Goal: Task Accomplishment & Management: Manage account settings

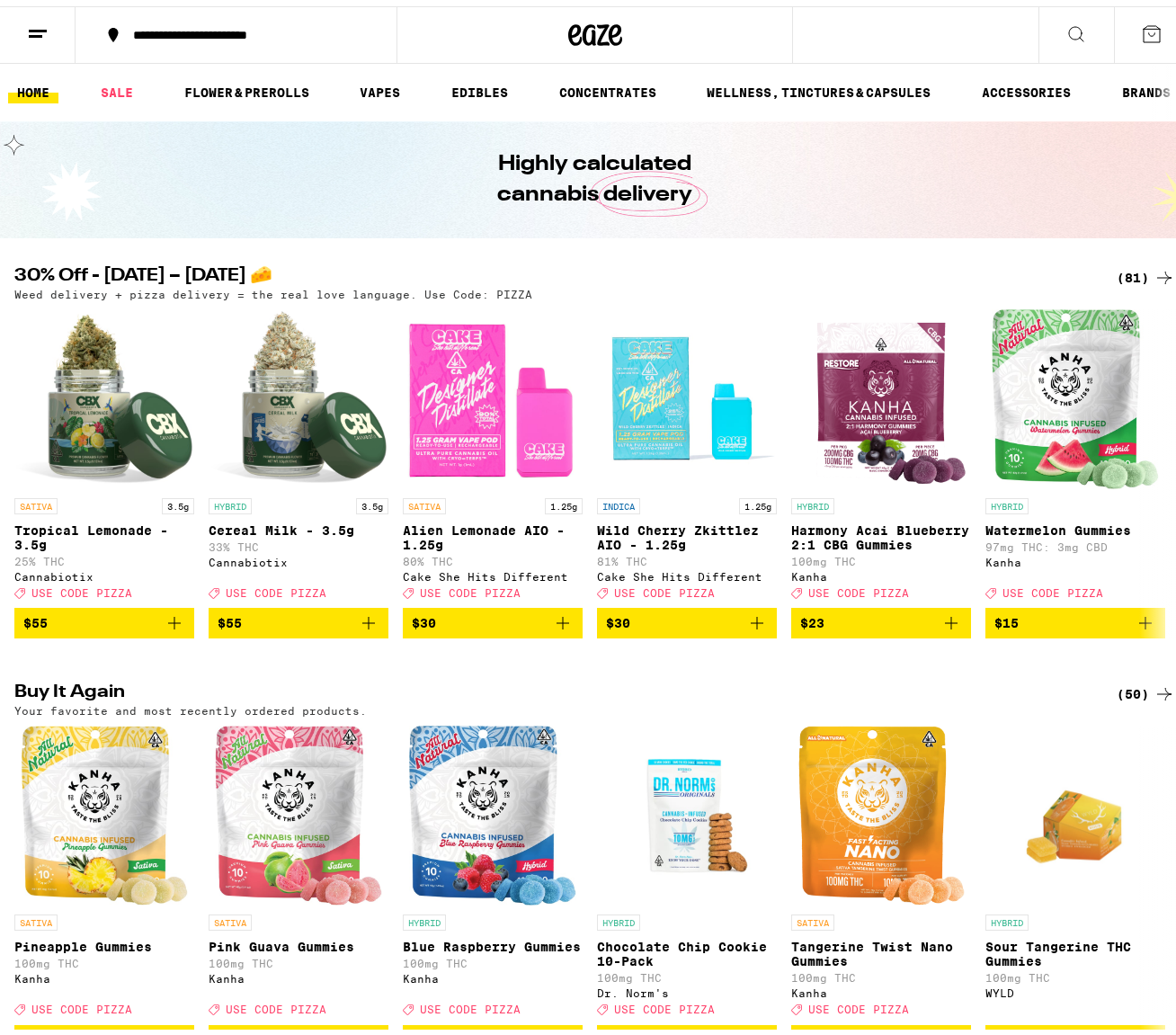
click at [45, 25] on line at bounding box center [37, 25] width 18 height 0
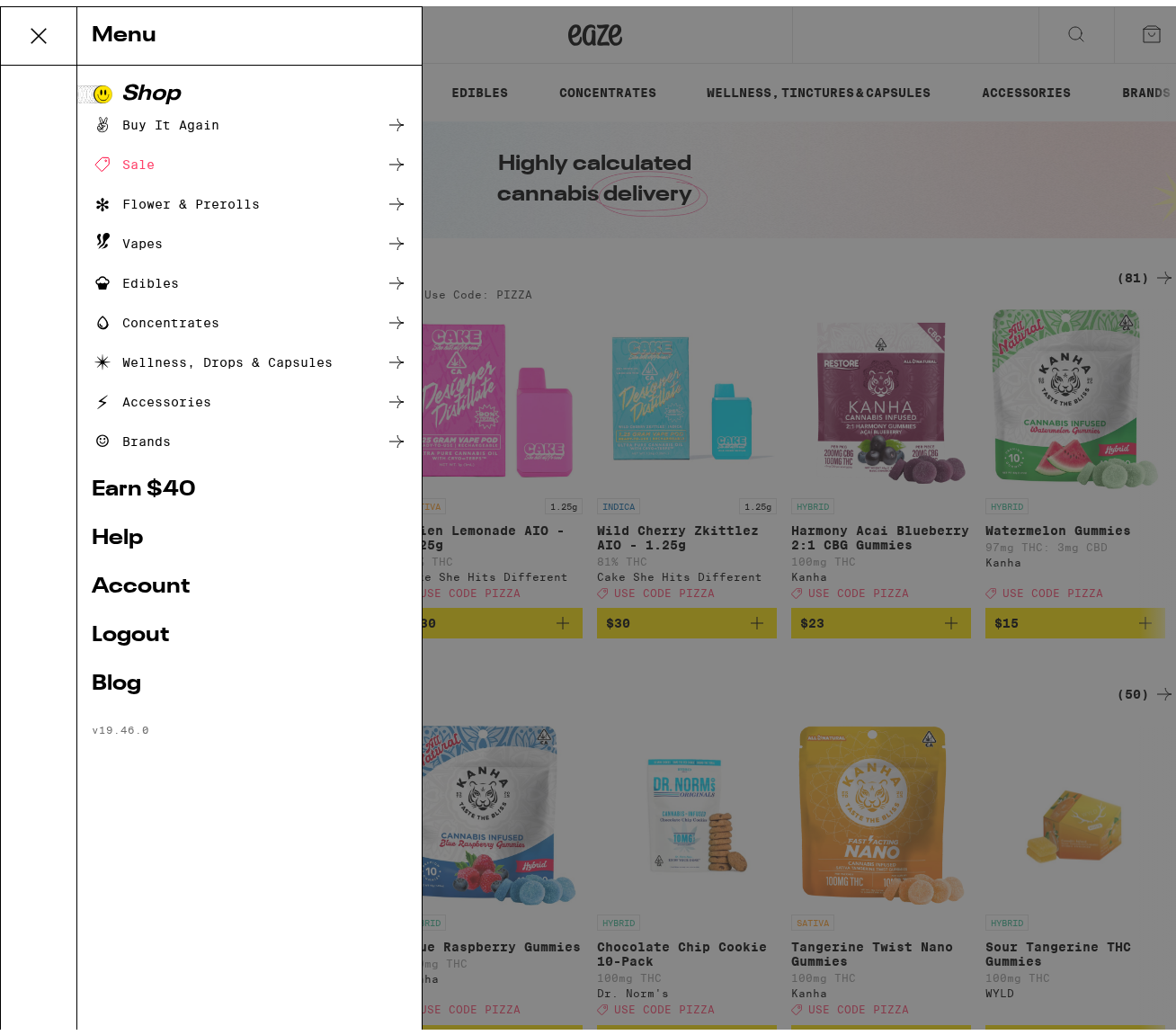
click at [150, 584] on link "Account" at bounding box center [249, 581] width 315 height 22
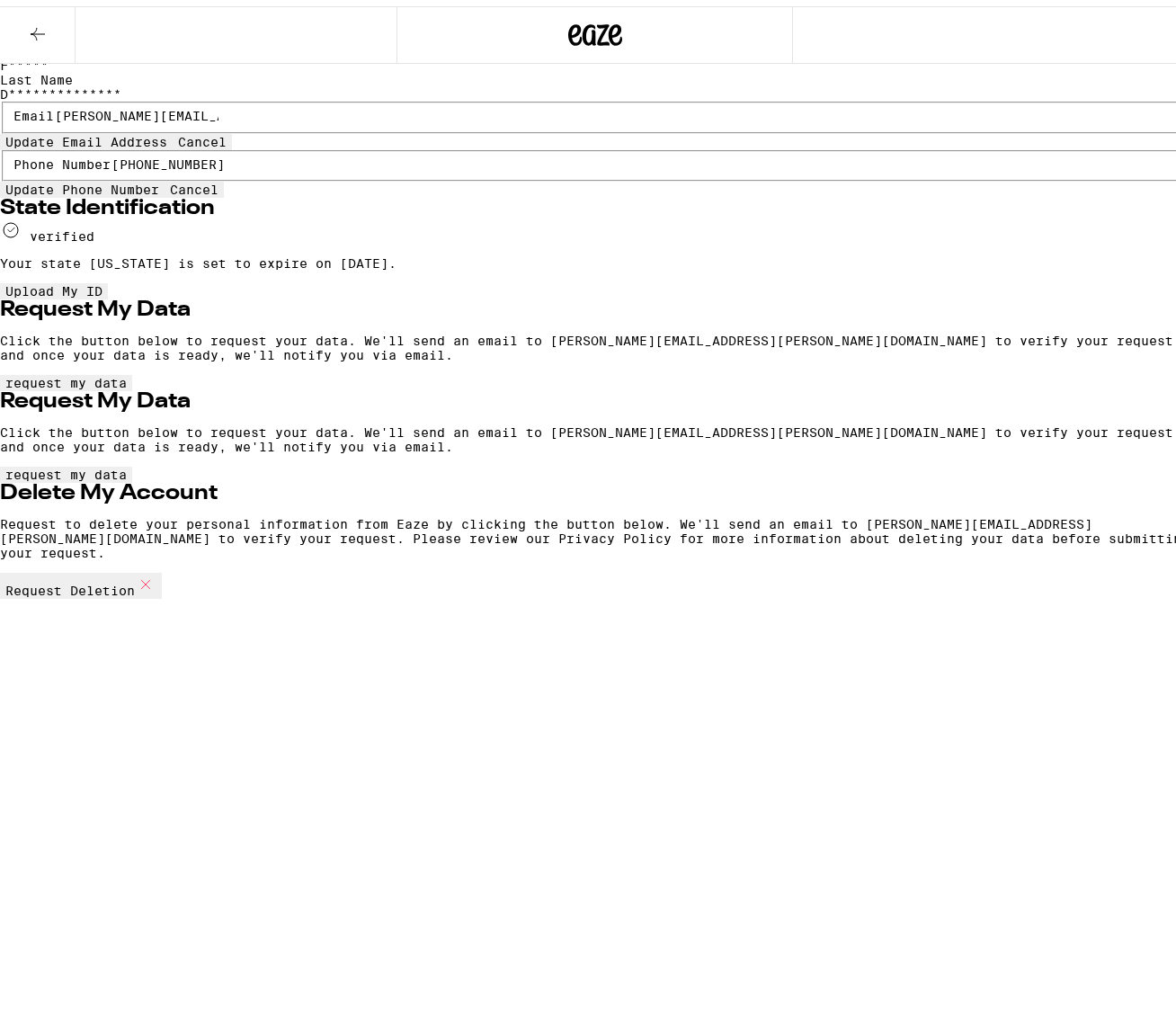
click at [587, 26] on icon at bounding box center [594, 29] width 27 height 22
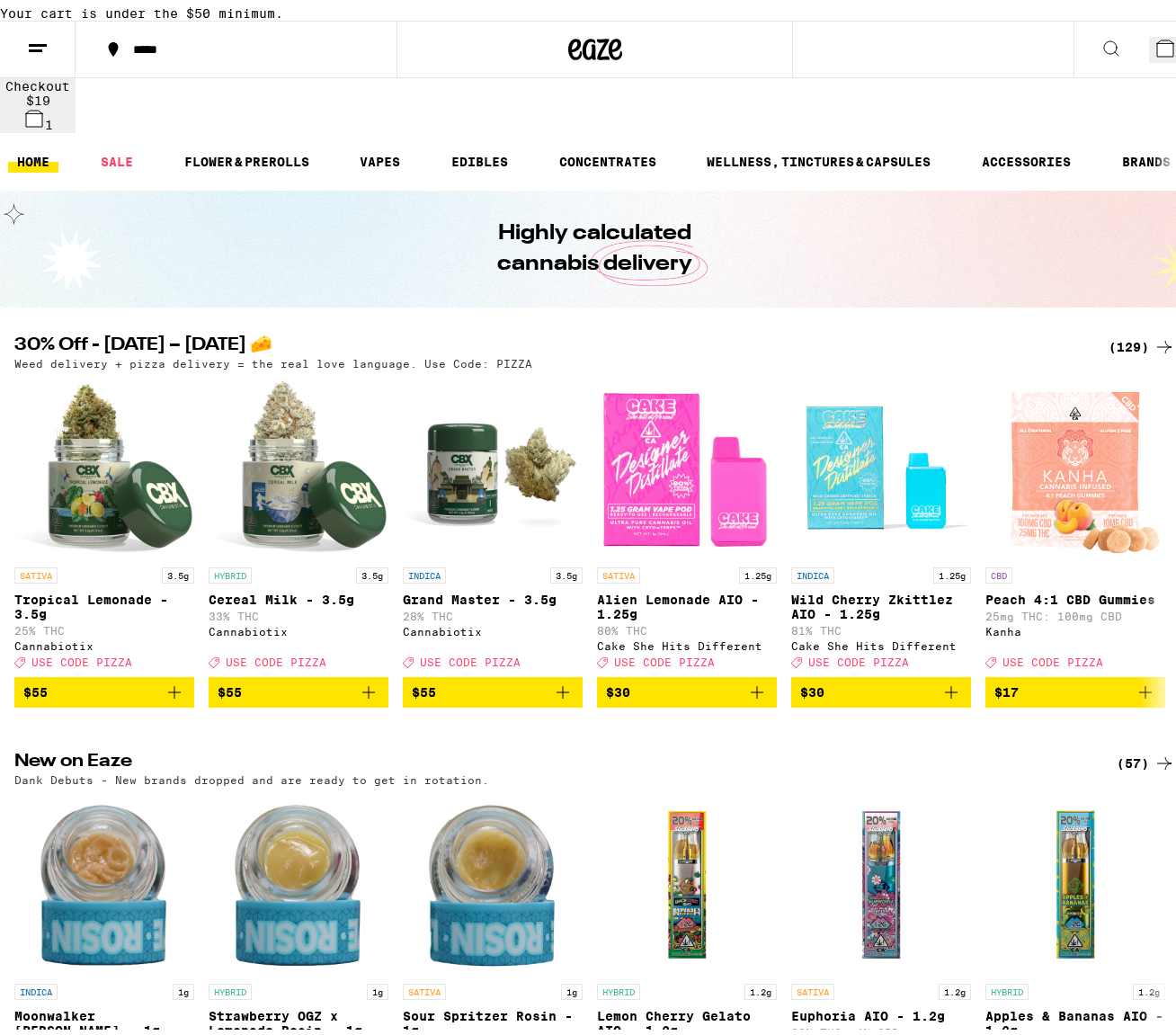
click at [1157, 50] on icon at bounding box center [1165, 42] width 16 height 16
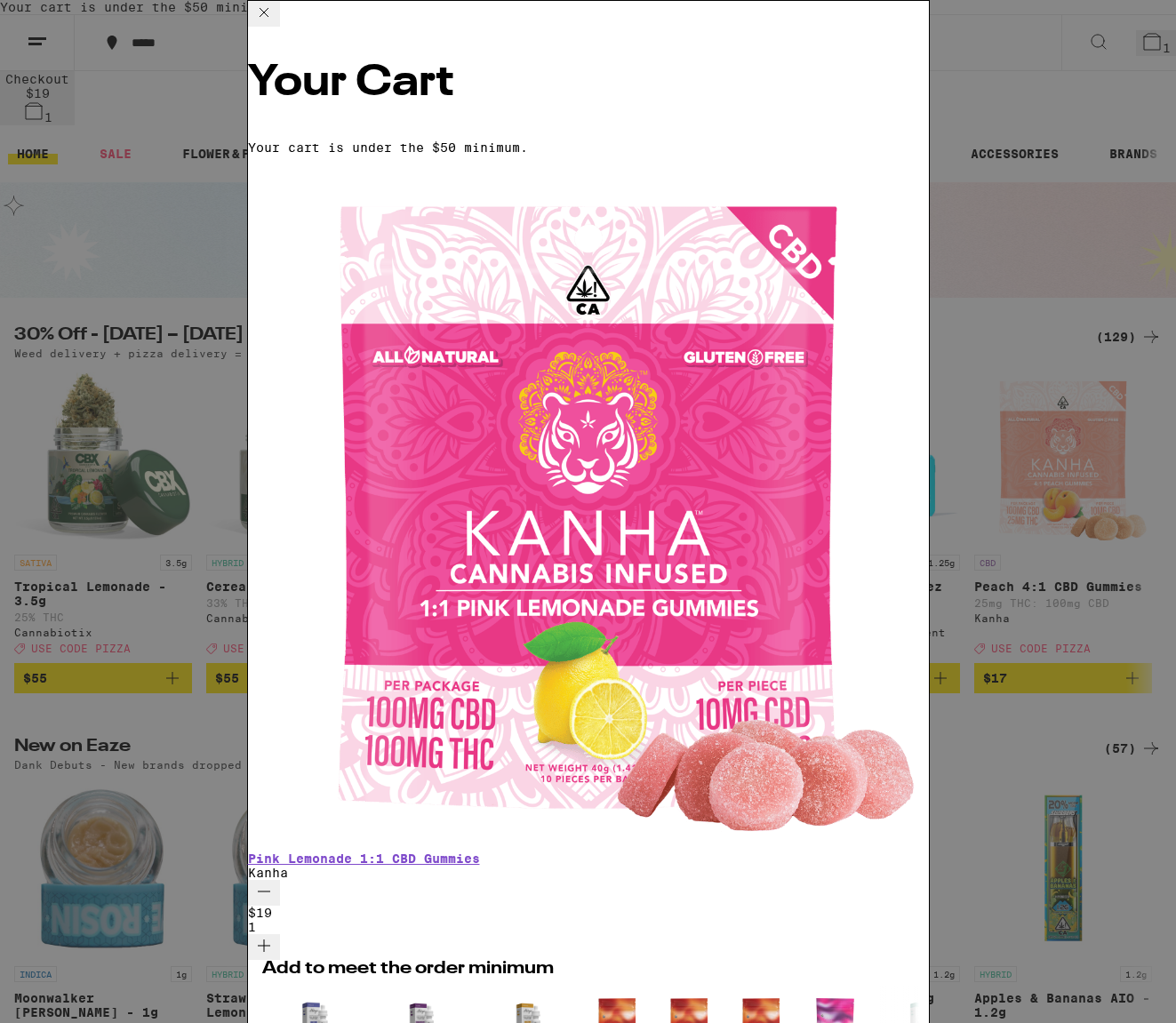
click at [1067, 213] on div "Your Cart Your cart is under the $50 minimum. Pink Lemonade 1:1 CBD Gummies Kan…" at bounding box center [588, 511] width 1176 height 1023
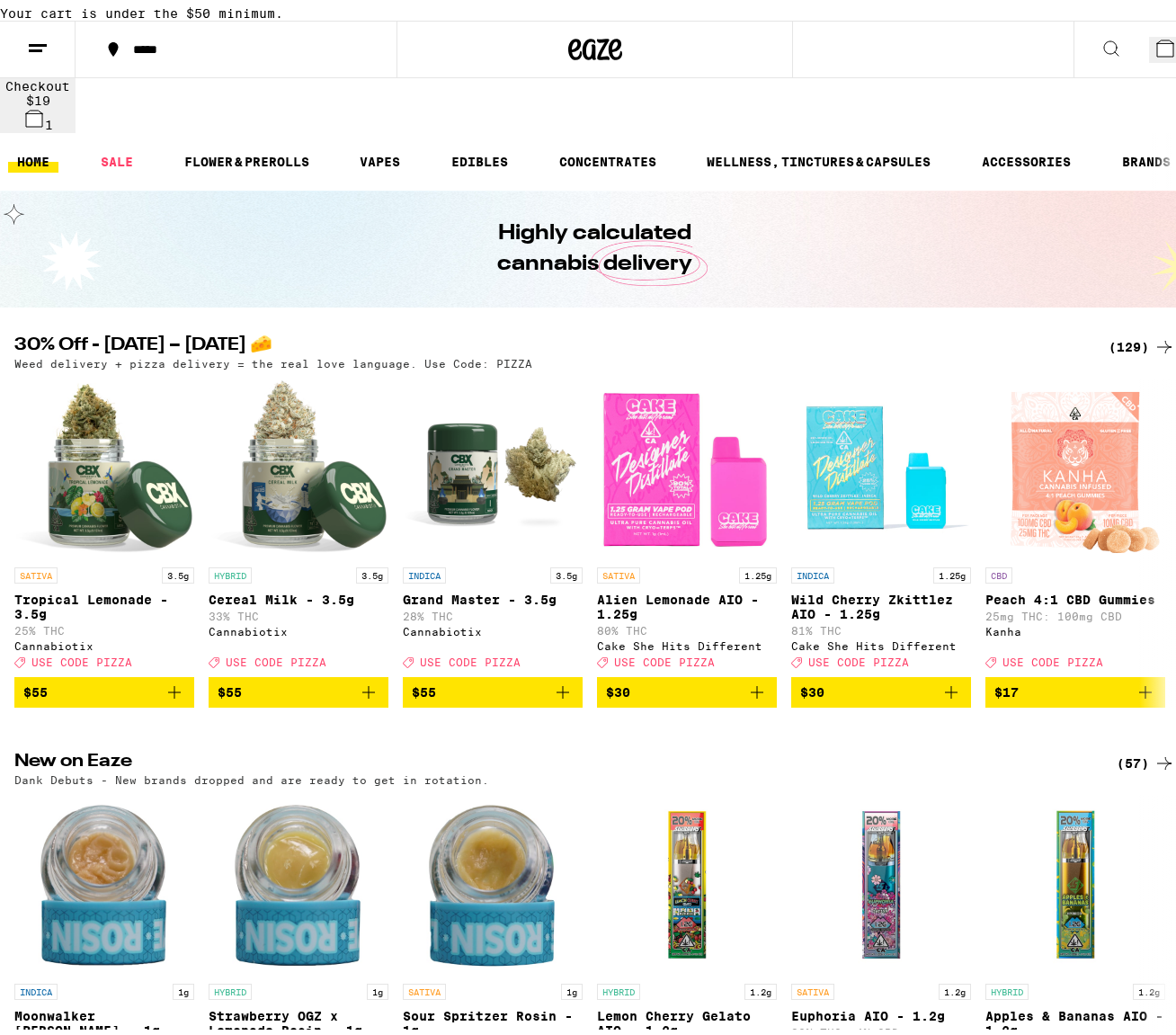
click at [30, 53] on icon at bounding box center [37, 42] width 22 height 22
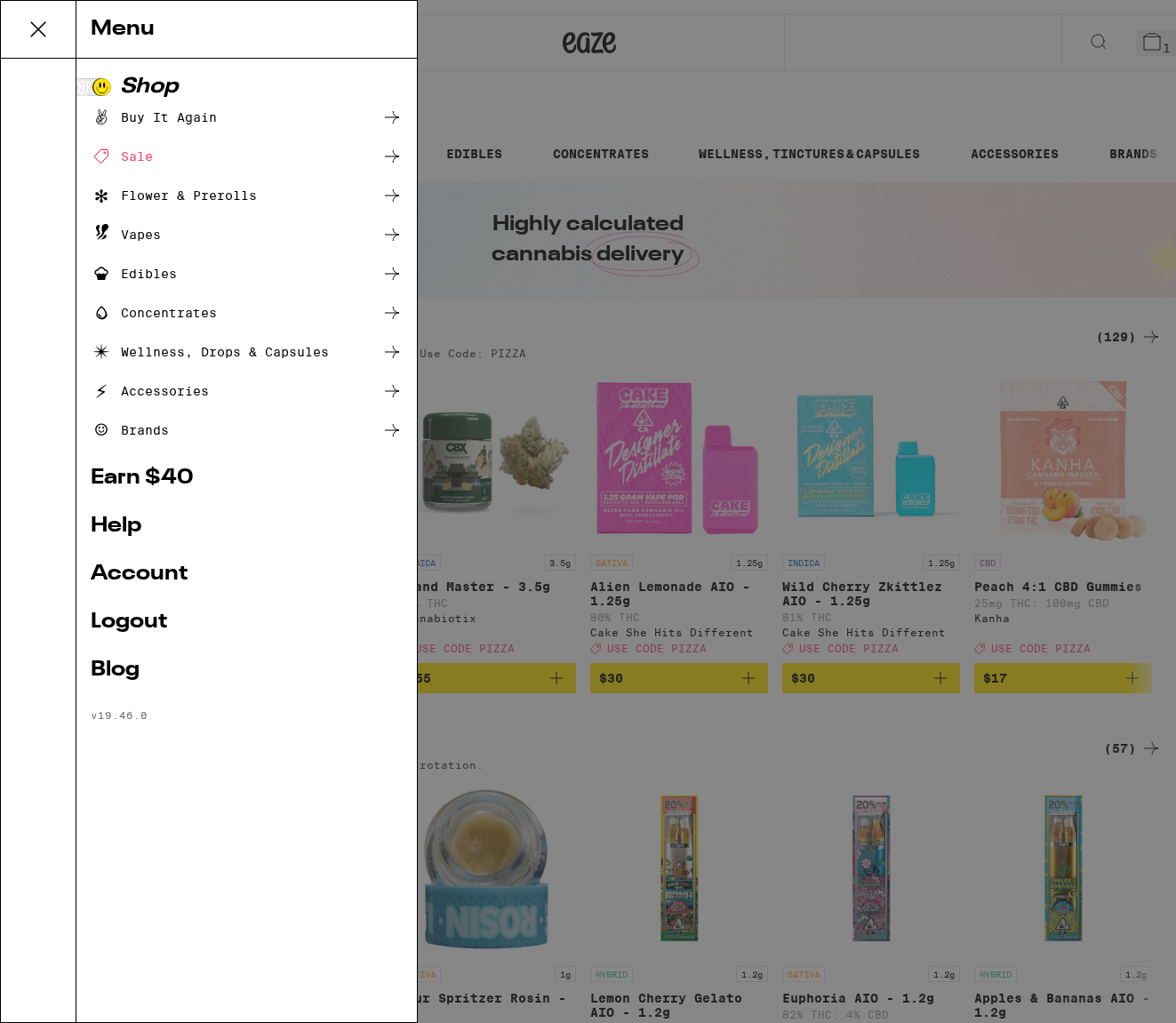
click at [154, 574] on link "Account" at bounding box center [246, 574] width 312 height 21
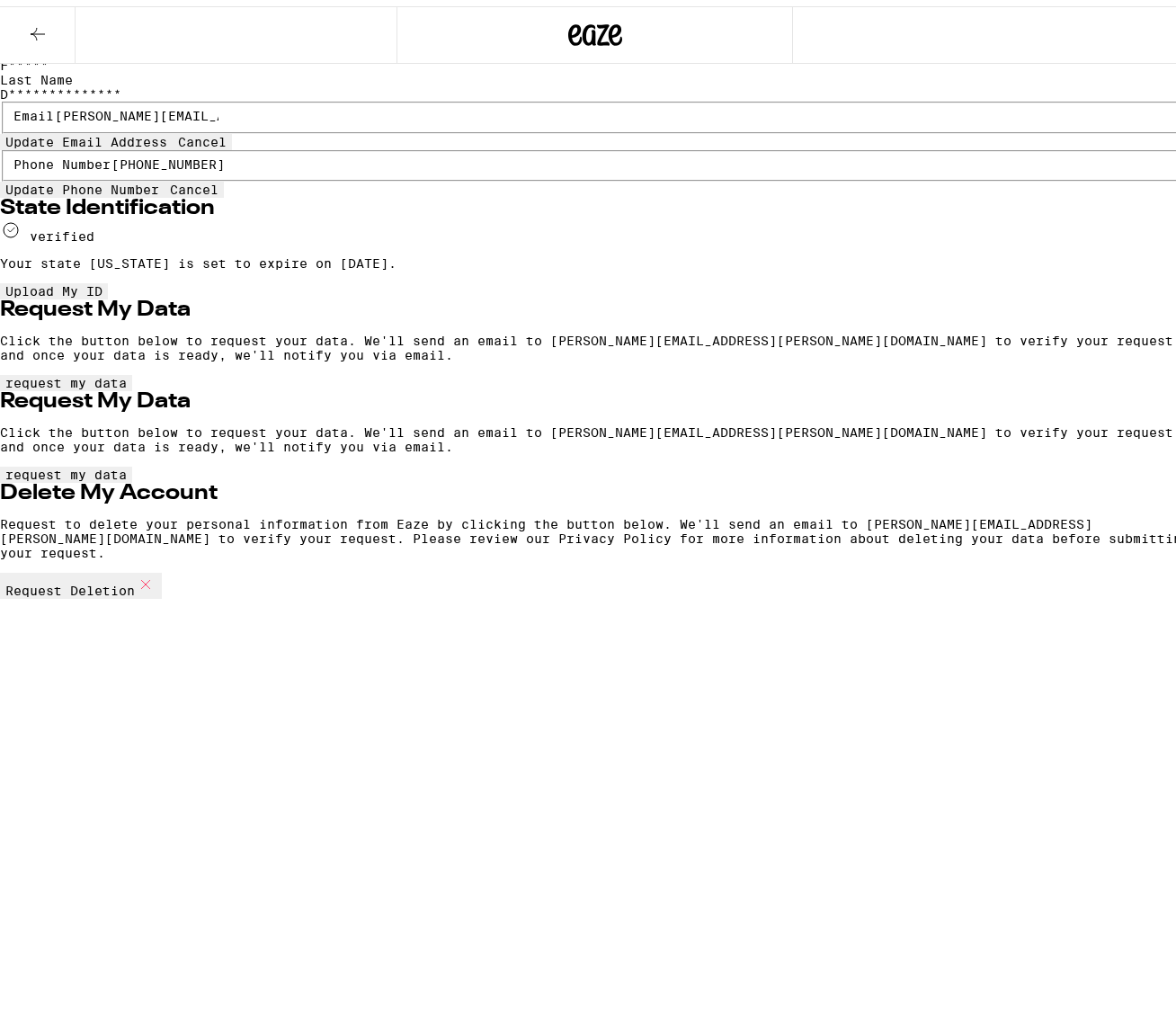
click at [40, 27] on icon at bounding box center [37, 28] width 15 height 13
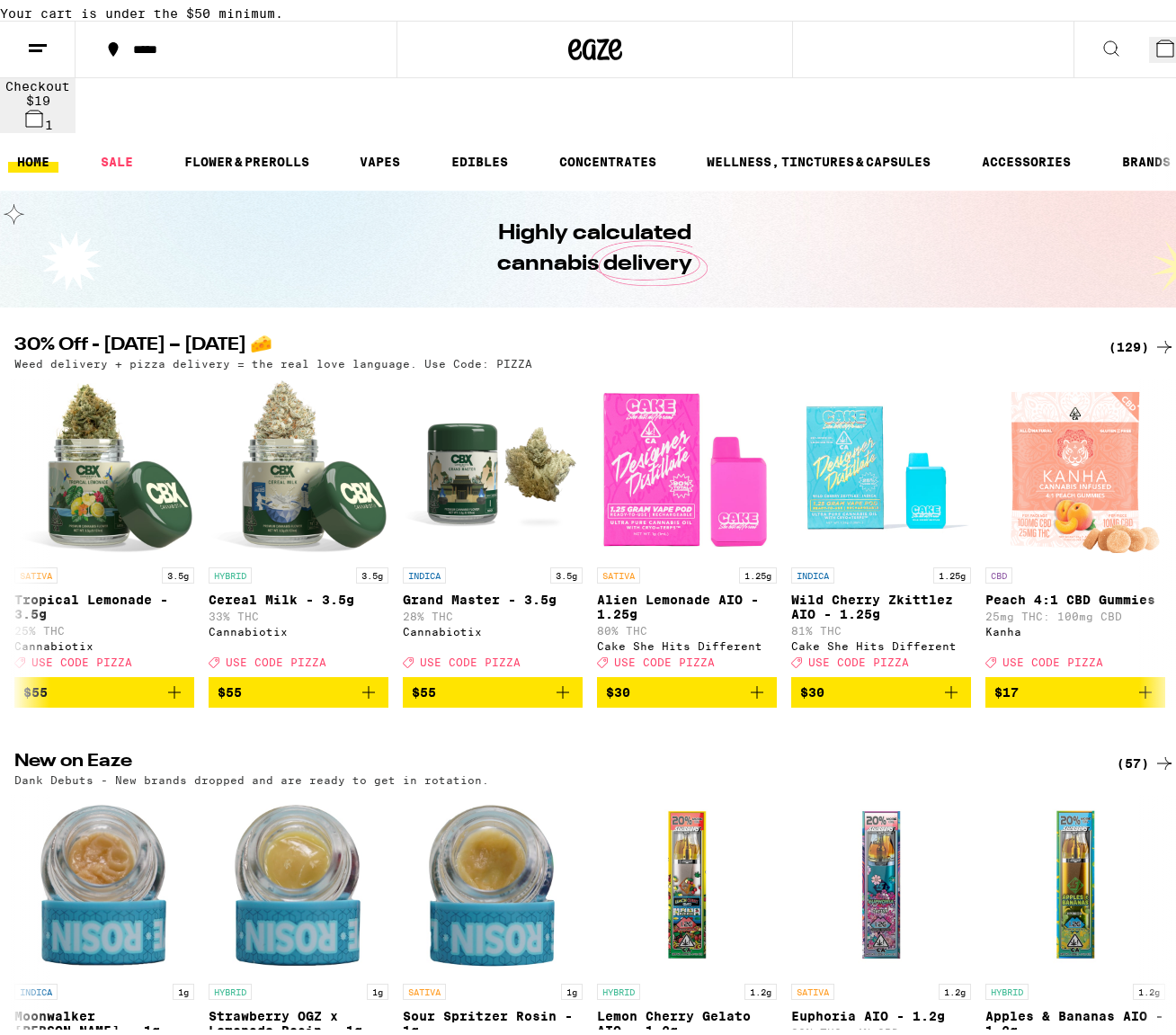
click at [38, 53] on icon at bounding box center [37, 42] width 22 height 22
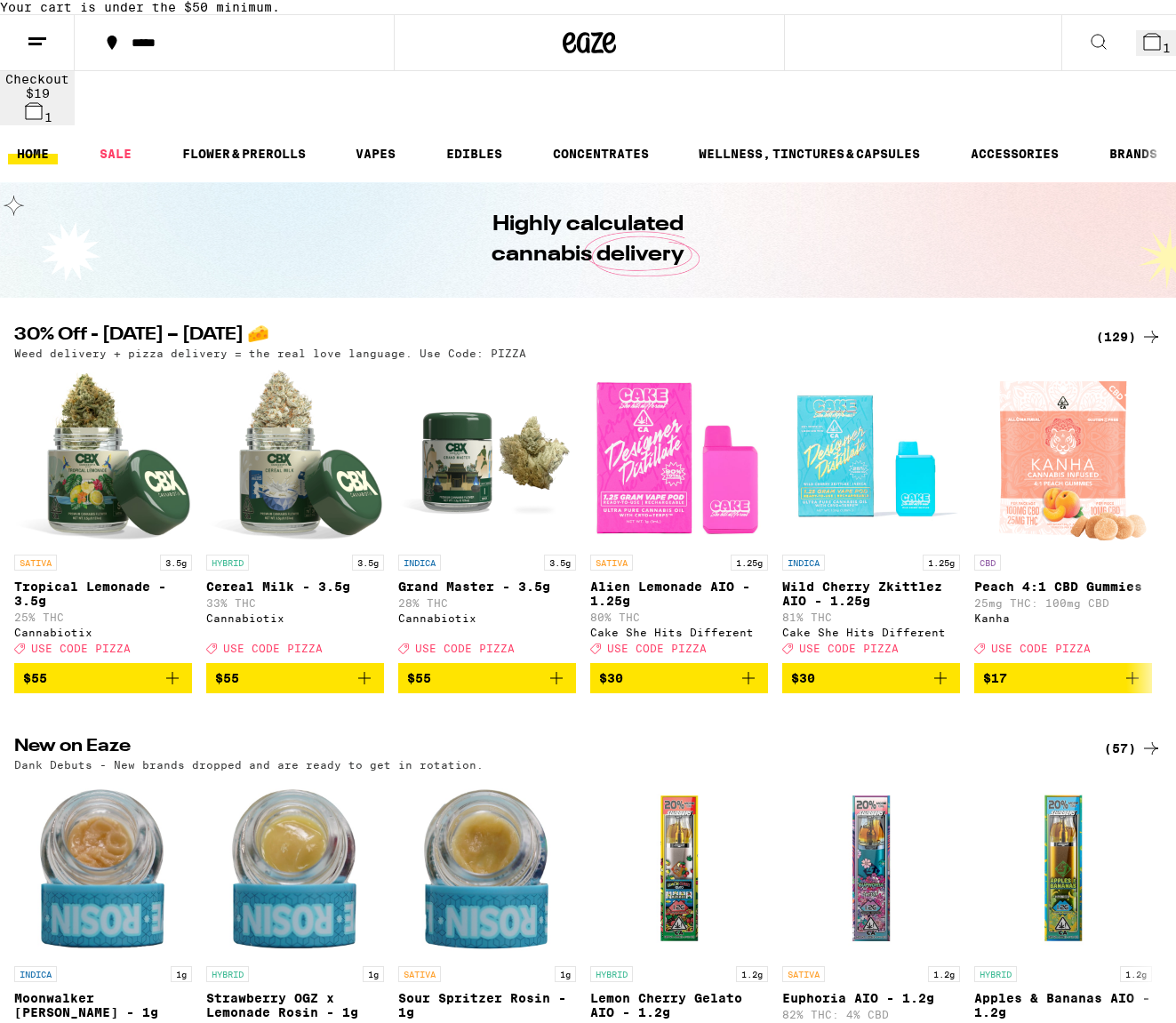
click at [32, 93] on div "Menu Shop Buy It Again Sale Flower & Prerolls Vapes Edibles Concentrates Wellne…" at bounding box center [588, 511] width 1176 height 1023
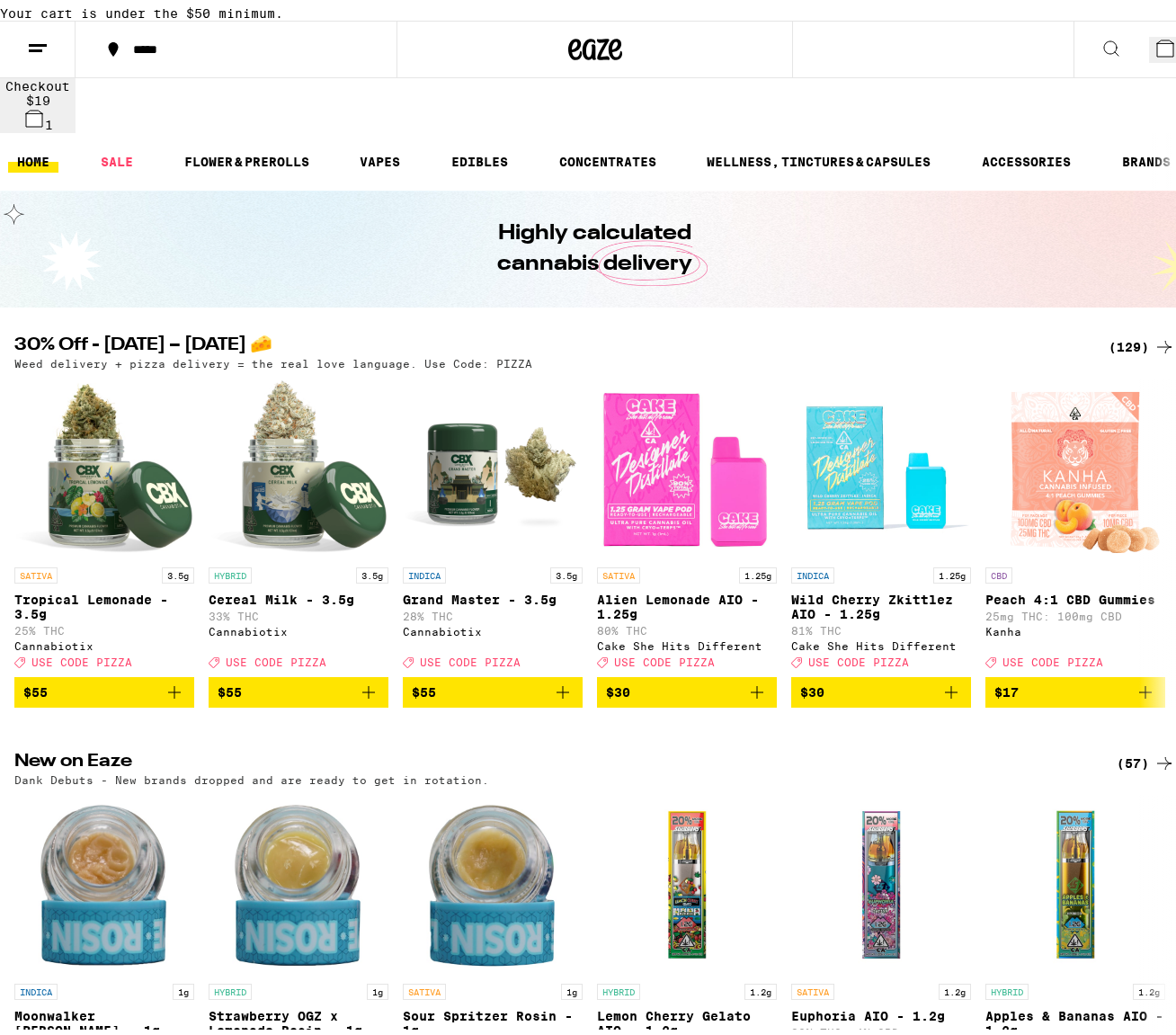
click at [38, 72] on button at bounding box center [37, 44] width 76 height 57
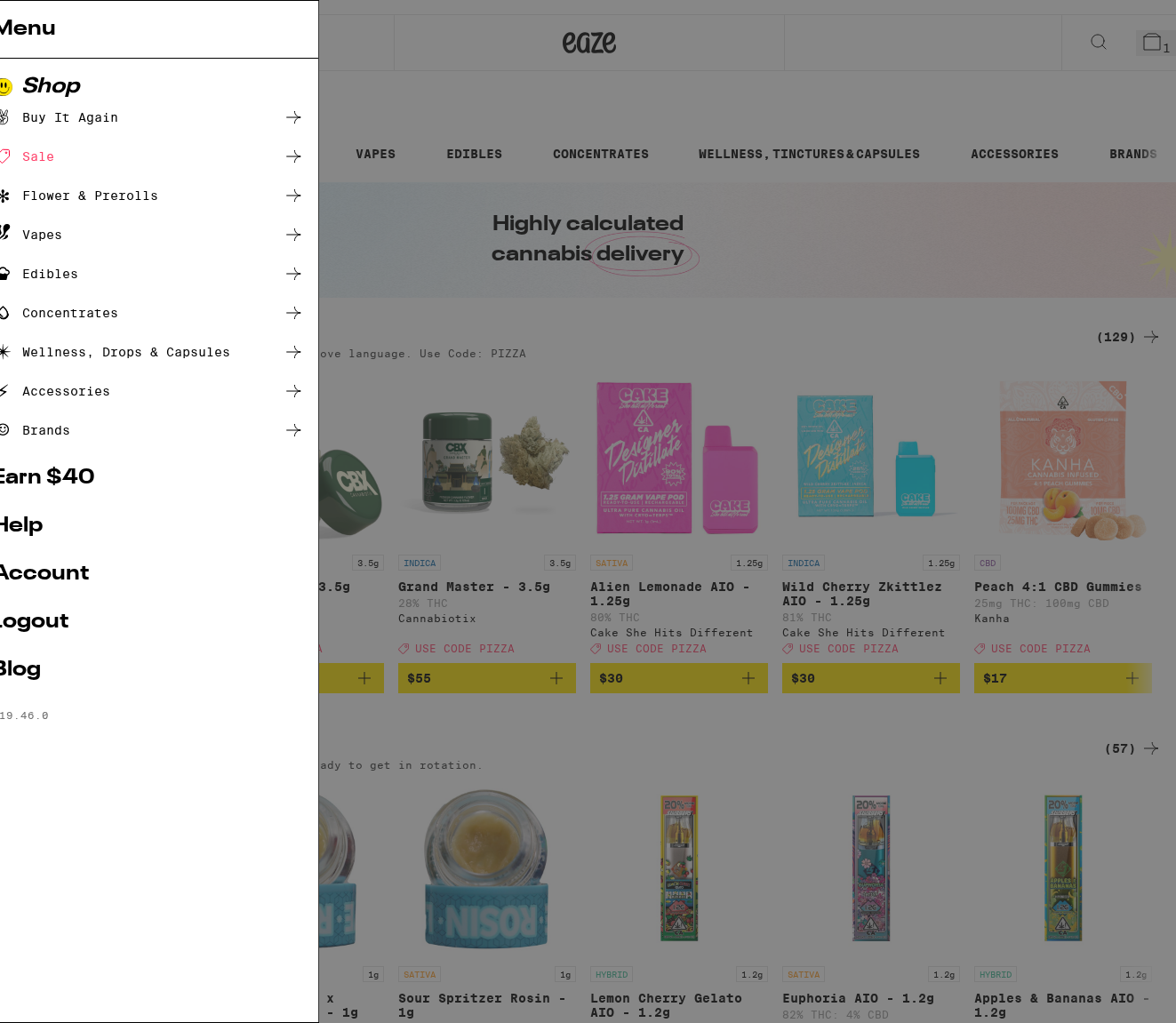
click at [131, 628] on link "Logout" at bounding box center [246, 622] width 312 height 21
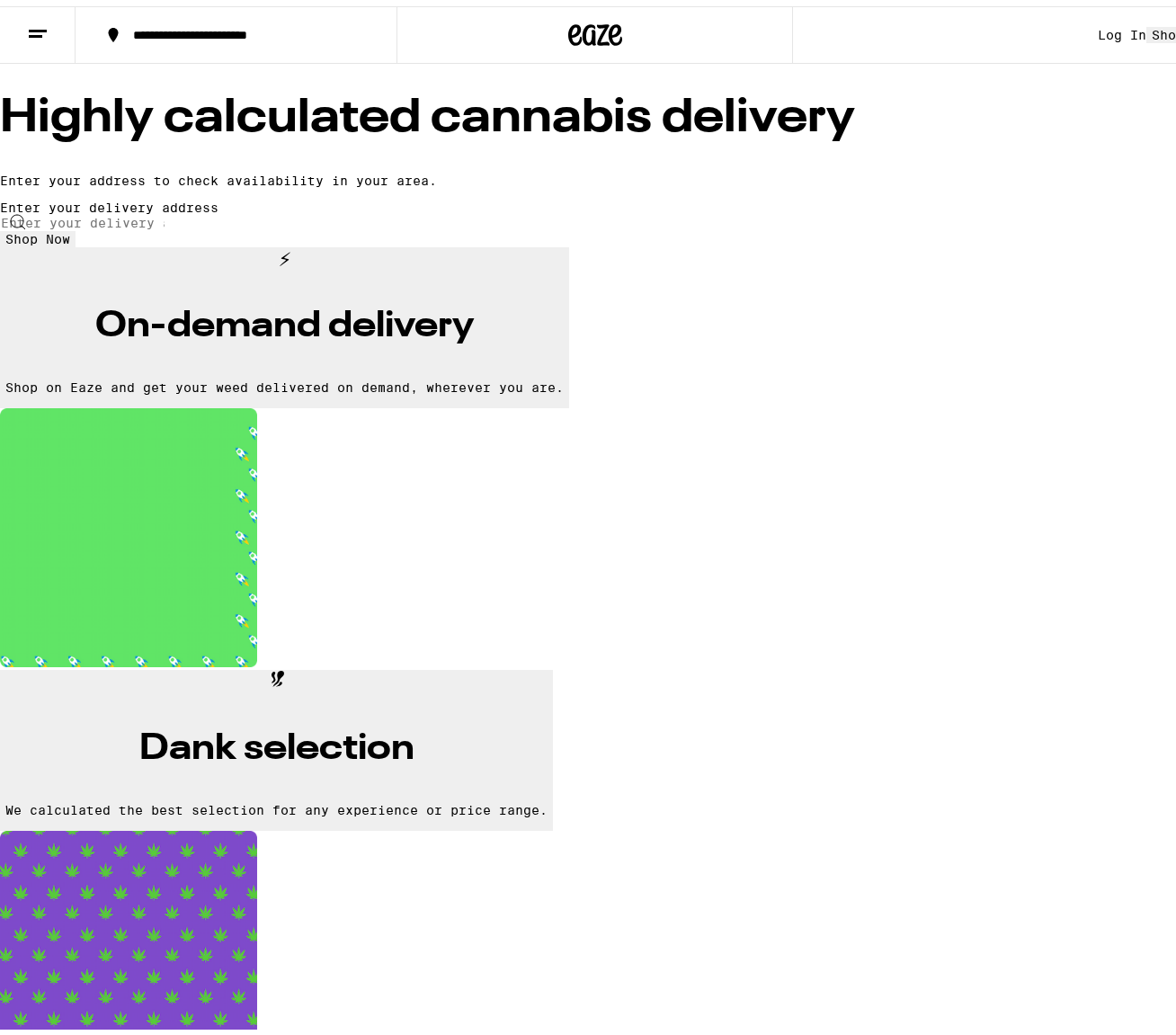
click at [1097, 27] on div "Log In" at bounding box center [1121, 29] width 48 height 15
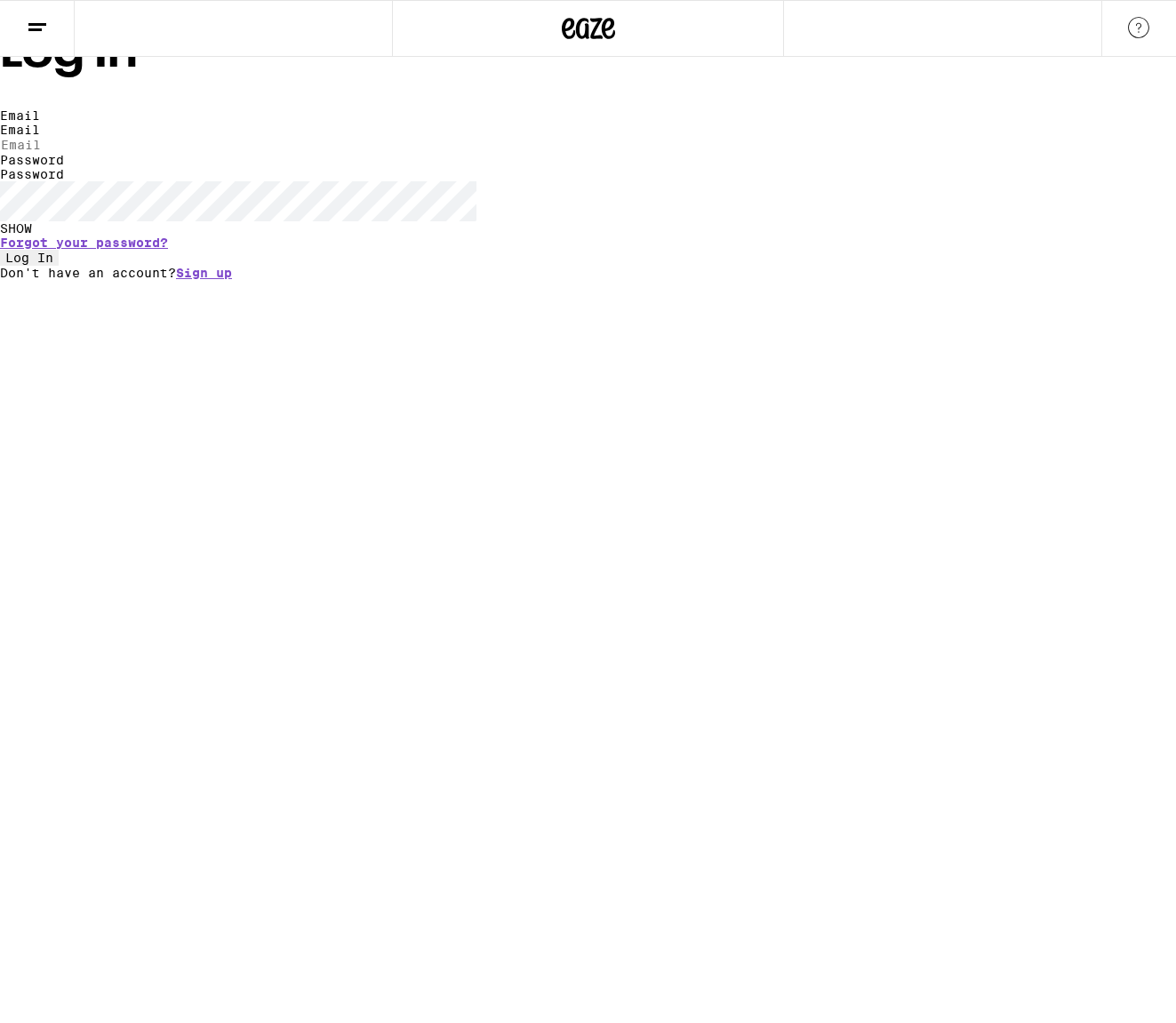
click at [163, 153] on input "Email" at bounding box center [82, 145] width 163 height 16
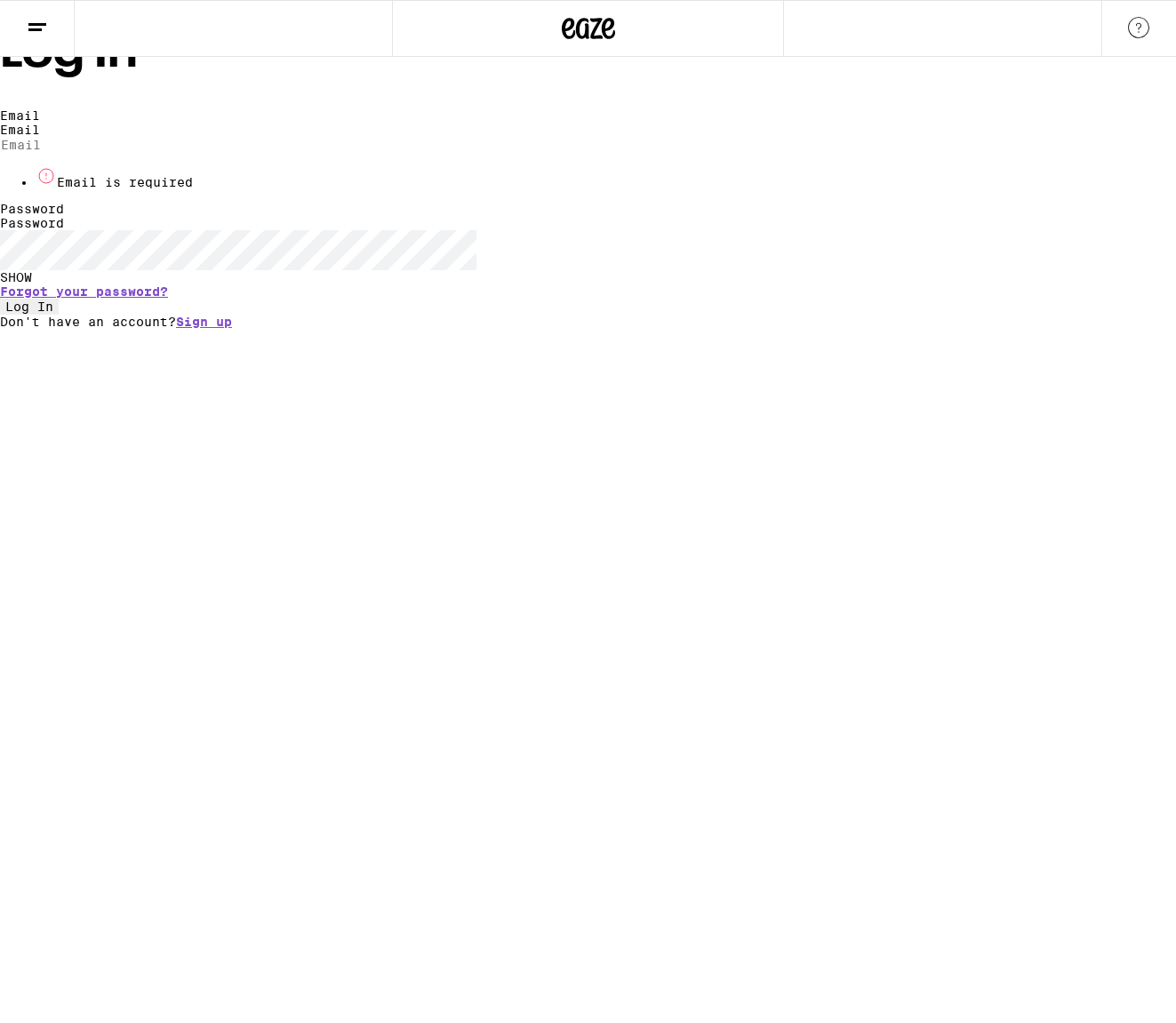
type input "[EMAIL_ADDRESS][DOMAIN_NAME]"
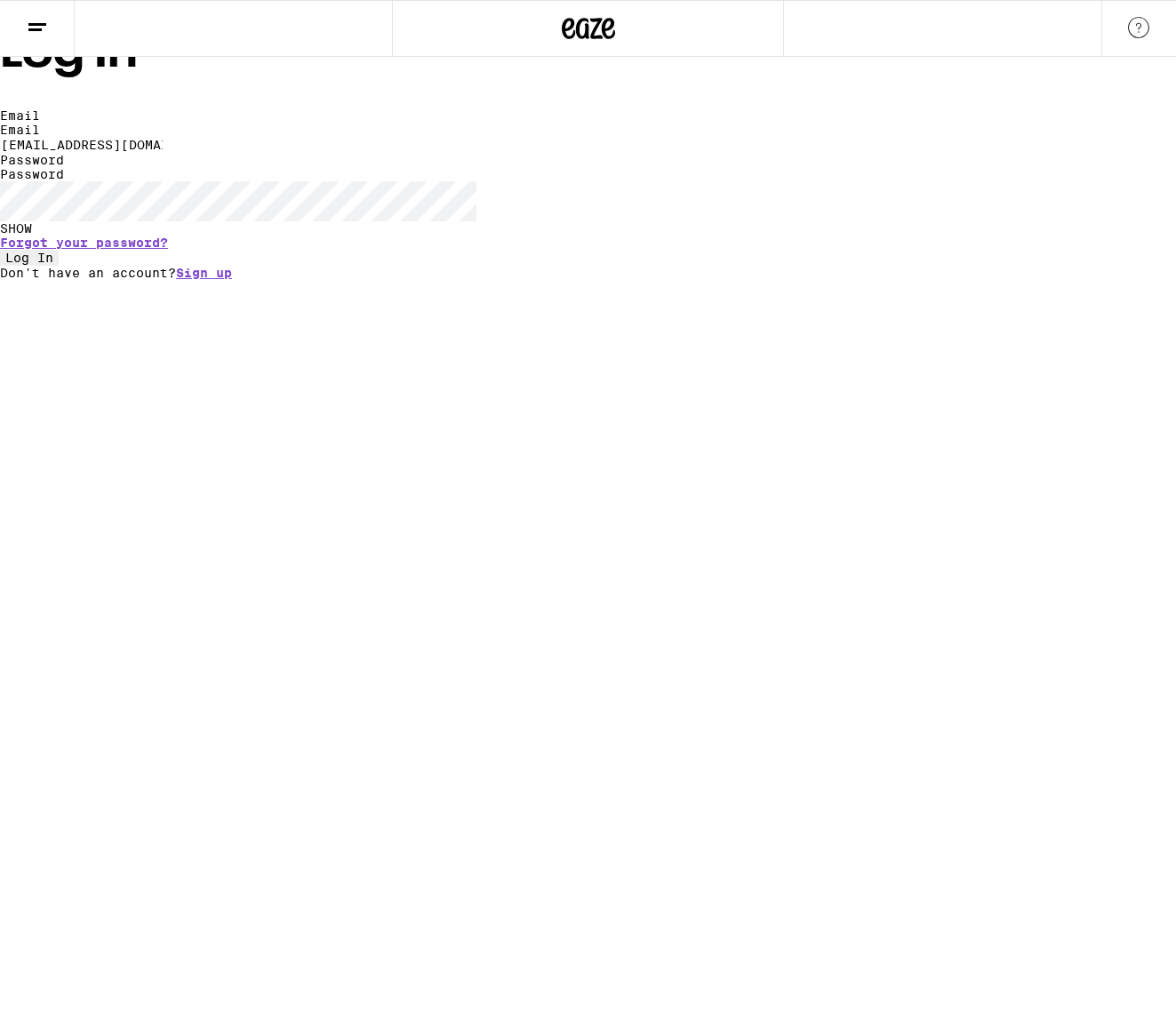
click at [53, 265] on span "Log In" at bounding box center [28, 257] width 48 height 15
